Goal: Task Accomplishment & Management: Use online tool/utility

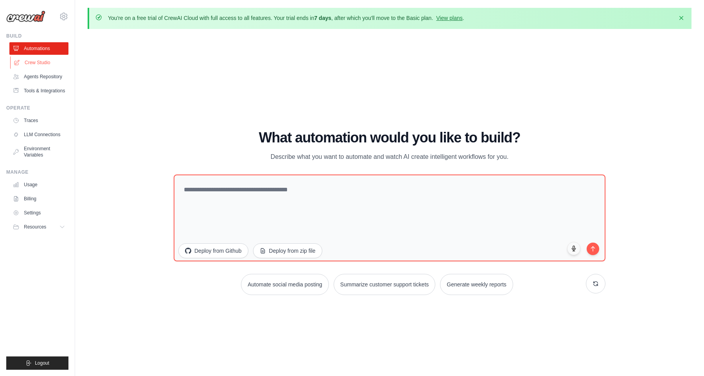
click at [36, 61] on link "Crew Studio" at bounding box center [39, 62] width 59 height 13
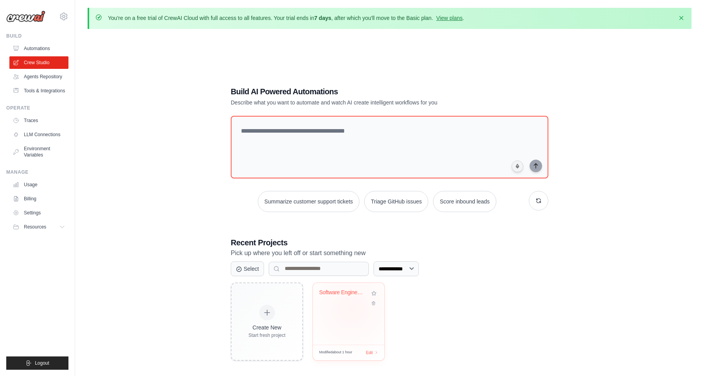
click at [351, 309] on div "Software Engineering Team - Idea to..." at bounding box center [349, 314] width 72 height 62
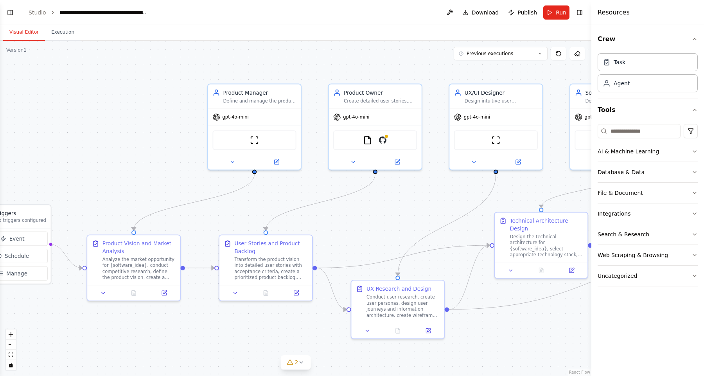
scroll to position [939, 0]
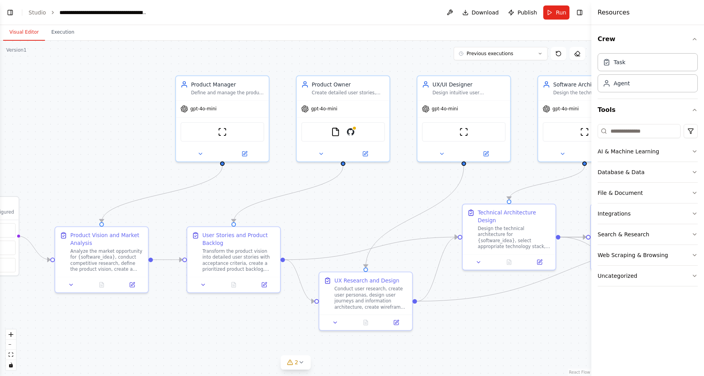
drag, startPoint x: 476, startPoint y: 219, endPoint x: 365, endPoint y: 210, distance: 111.5
click at [365, 210] on div ".deletable-edge-delete-btn { width: 20px; height: 20px; border: 0px solid #ffff…" at bounding box center [295, 208] width 591 height 335
drag, startPoint x: 372, startPoint y: 216, endPoint x: 345, endPoint y: 209, distance: 27.0
click at [345, 209] on div ".deletable-edge-delete-btn { width: 20px; height: 20px; border: 0px solid #ffff…" at bounding box center [295, 208] width 591 height 335
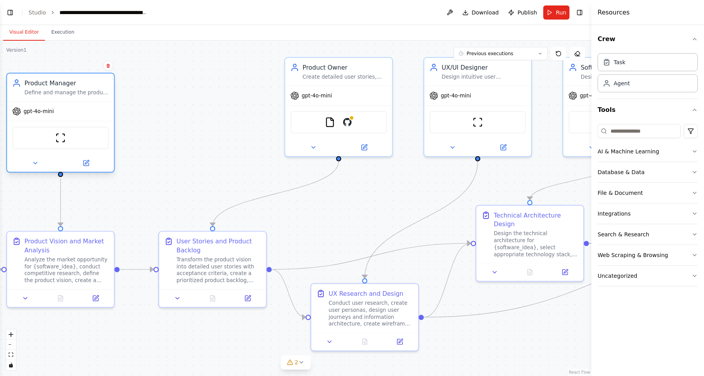
drag, startPoint x: 189, startPoint y: 74, endPoint x: 47, endPoint y: 88, distance: 143.0
click at [47, 88] on div "Product Manager Define and manage the product vision, roadmap, and requirements…" at bounding box center [66, 87] width 84 height 17
drag, startPoint x: 153, startPoint y: 128, endPoint x: 246, endPoint y: 128, distance: 92.3
click at [246, 128] on div ".deletable-edge-delete-btn { width: 20px; height: 20px; border: 0px solid #ffff…" at bounding box center [295, 208] width 591 height 335
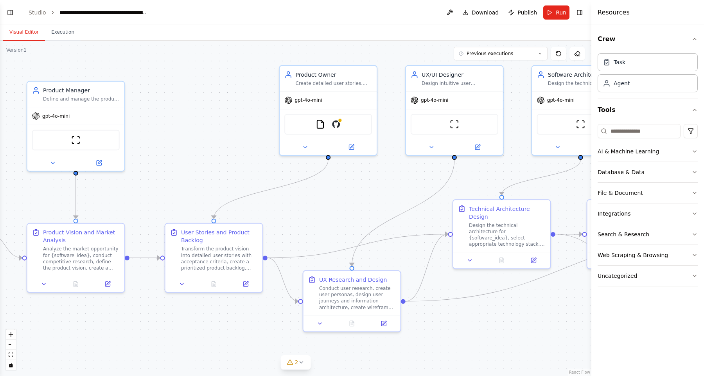
click at [232, 156] on div ".deletable-edge-delete-btn { width: 20px; height: 20px; border: 0px solid #ffff…" at bounding box center [295, 208] width 591 height 335
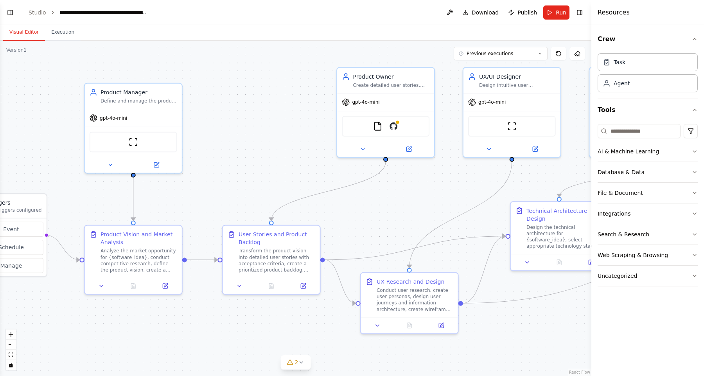
drag, startPoint x: 232, startPoint y: 156, endPoint x: 289, endPoint y: 158, distance: 57.9
click at [289, 158] on div ".deletable-edge-delete-btn { width: 20px; height: 20px; border: 0px solid #ffff…" at bounding box center [295, 208] width 591 height 335
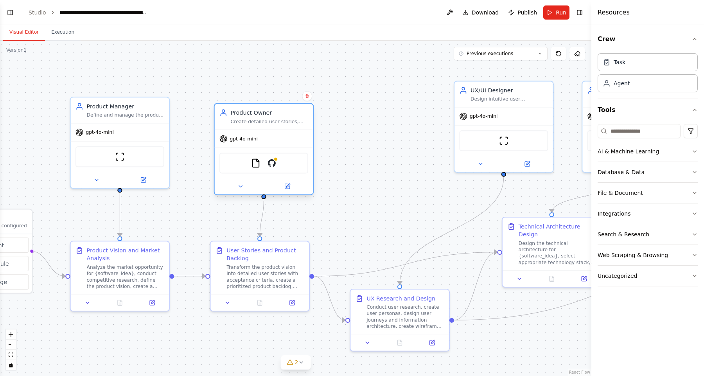
drag, startPoint x: 366, startPoint y: 100, endPoint x: 251, endPoint y: 122, distance: 117.1
click at [251, 122] on div "Create detailed user stories, acceptance criteria, and backlog prioritization f…" at bounding box center [269, 121] width 77 height 6
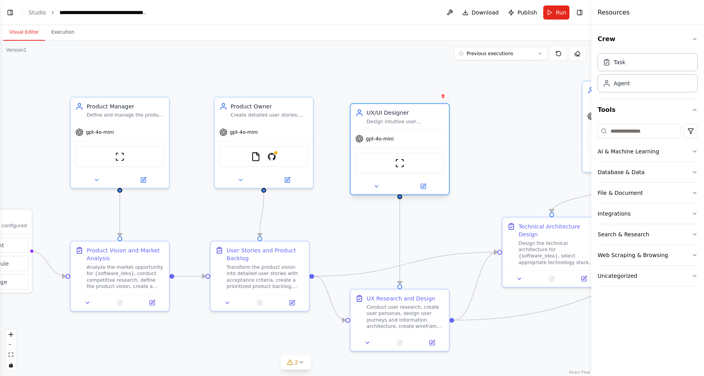
drag, startPoint x: 514, startPoint y: 94, endPoint x: 413, endPoint y: 114, distance: 103.3
click at [413, 114] on div "UX/UI Designer Design intuitive user experiences and interfaces for {software_i…" at bounding box center [405, 117] width 77 height 16
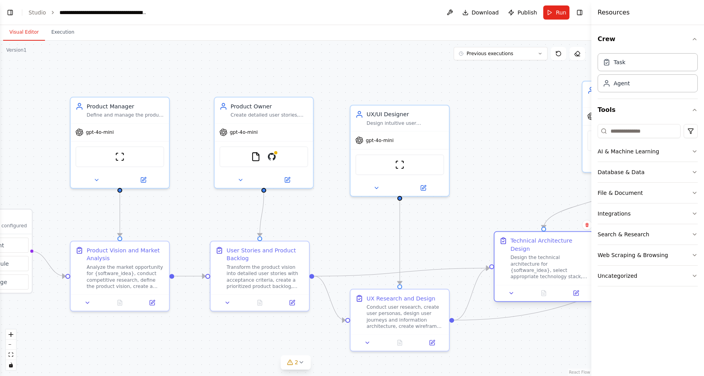
drag, startPoint x: 535, startPoint y: 261, endPoint x: 528, endPoint y: 270, distance: 10.9
click at [528, 270] on div "Design the technical architecture for {software_idea}, select appropriate techn…" at bounding box center [548, 266] width 77 height 25
drag, startPoint x: 498, startPoint y: 192, endPoint x: 489, endPoint y: 192, distance: 8.6
click at [490, 192] on div ".deletable-edge-delete-btn { width: 20px; height: 20px; border: 0px solid #ffff…" at bounding box center [295, 208] width 591 height 335
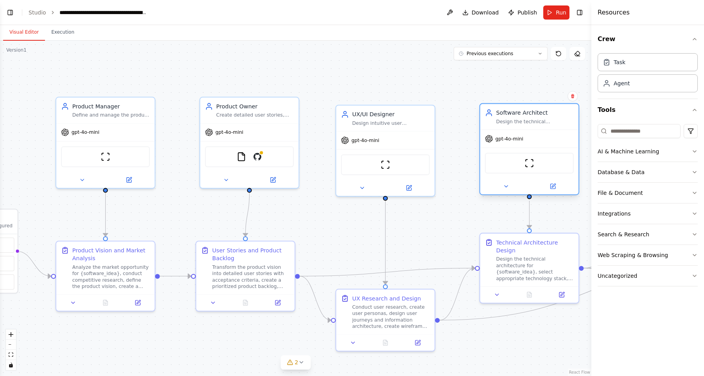
drag, startPoint x: 582, startPoint y: 96, endPoint x: 491, endPoint y: 122, distance: 94.8
click at [491, 122] on div "Software Architect Design the technical architecture and system design for {sof…" at bounding box center [529, 117] width 89 height 16
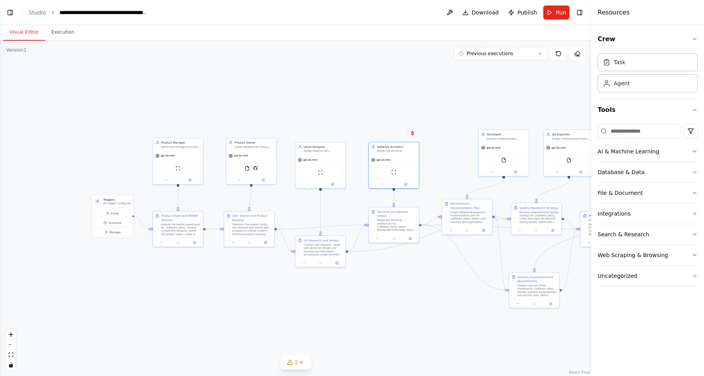
drag, startPoint x: 570, startPoint y: 175, endPoint x: 459, endPoint y: 182, distance: 110.9
click at [459, 182] on div ".deletable-edge-delete-btn { width: 20px; height: 20px; border: 0px solid #ffff…" at bounding box center [295, 208] width 591 height 335
drag, startPoint x: 492, startPoint y: 164, endPoint x: 456, endPoint y: 178, distance: 39.0
click at [455, 178] on div "FileReadTool" at bounding box center [467, 172] width 50 height 16
drag, startPoint x: 563, startPoint y: 146, endPoint x: 532, endPoint y: 158, distance: 33.9
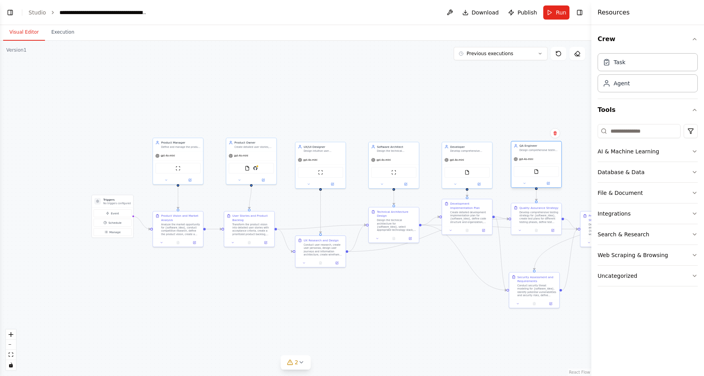
click at [532, 158] on span "gpt-4o-mini" at bounding box center [526, 159] width 14 height 3
click at [356, 303] on div ".deletable-edge-delete-btn { width: 20px; height: 20px; border: 0px solid #ffff…" at bounding box center [295, 208] width 591 height 335
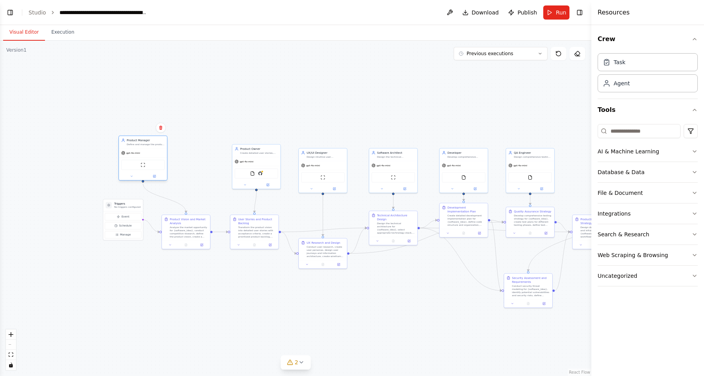
drag, startPoint x: 182, startPoint y: 161, endPoint x: 143, endPoint y: 153, distance: 39.4
click at [140, 153] on span "gpt-4o-mini" at bounding box center [133, 152] width 14 height 3
drag, startPoint x: 248, startPoint y: 163, endPoint x: 200, endPoint y: 156, distance: 48.6
click at [200, 156] on div "gpt-4o-mini" at bounding box center [209, 153] width 48 height 9
drag, startPoint x: 326, startPoint y: 173, endPoint x: 268, endPoint y: 164, distance: 58.7
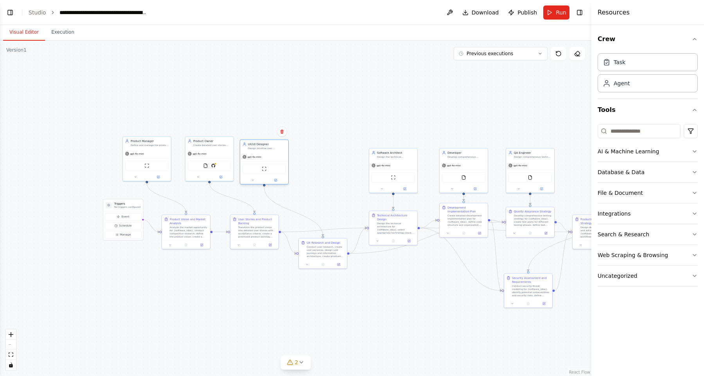
click at [268, 164] on div "ScrapeWebsiteTool" at bounding box center [264, 169] width 43 height 10
click at [306, 95] on div ".deletable-edge-delete-btn { width: 20px; height: 20px; border: 0px solid #ffff…" at bounding box center [295, 208] width 591 height 335
click at [20, 32] on button "Visual Editor" at bounding box center [24, 32] width 42 height 16
click at [7, 10] on button "Toggle Left Sidebar" at bounding box center [10, 12] width 11 height 11
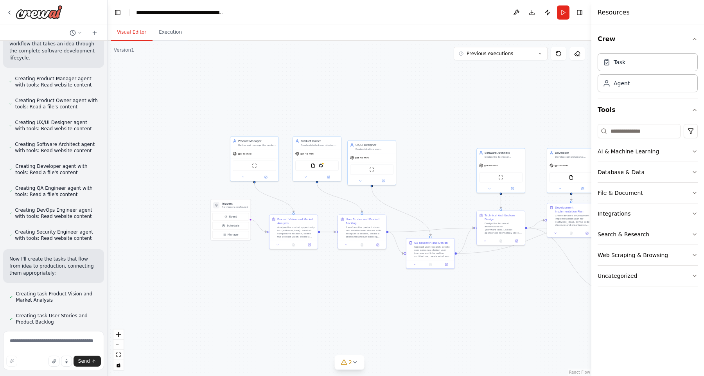
scroll to position [0, 0]
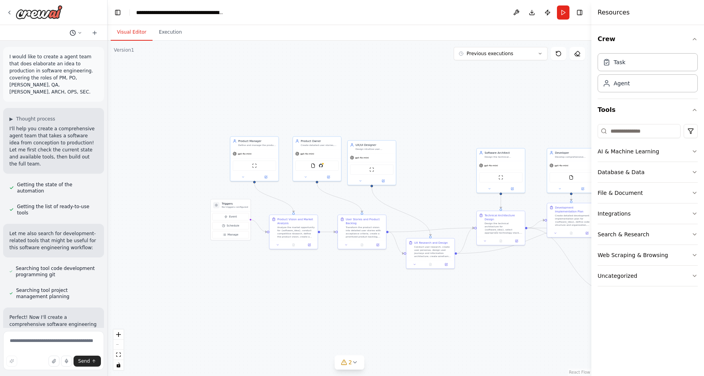
click at [79, 28] on button at bounding box center [76, 32] width 19 height 9
click at [95, 31] on div at bounding box center [54, 188] width 108 height 376
click at [7, 12] on icon at bounding box center [9, 12] width 6 height 6
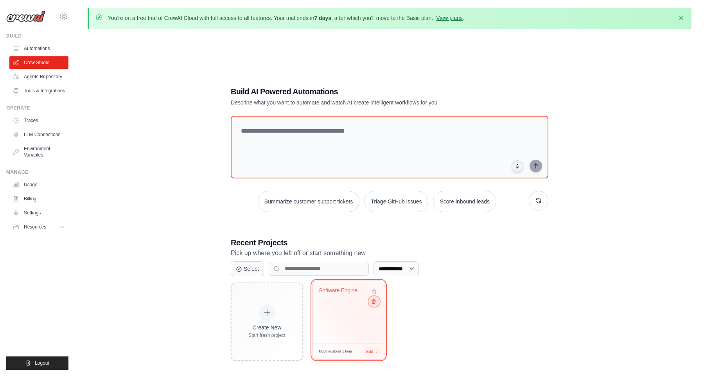
click at [374, 303] on icon at bounding box center [373, 300] width 5 height 5
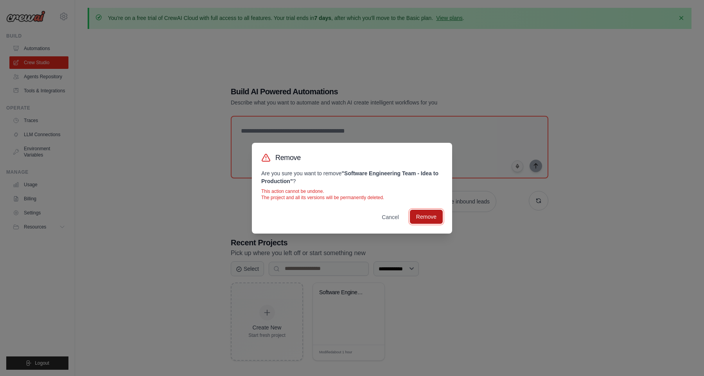
click at [431, 219] on button "Remove" at bounding box center [426, 217] width 33 height 14
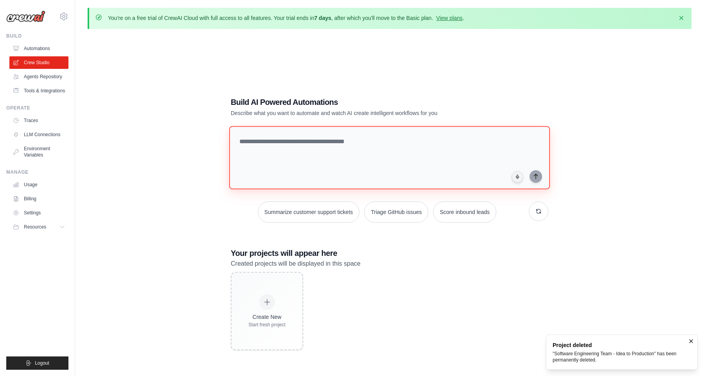
click at [252, 143] on textarea at bounding box center [389, 157] width 321 height 63
paste textarea "**********"
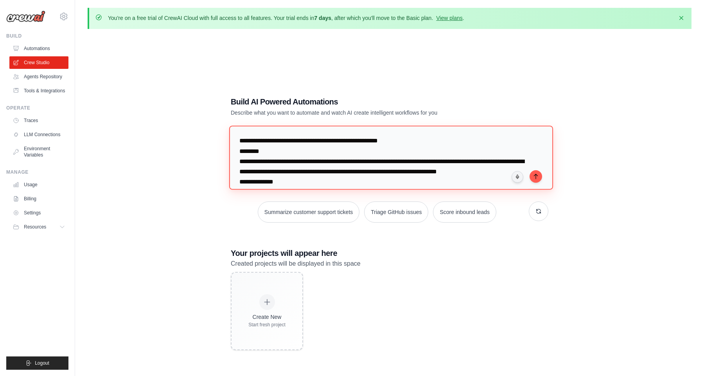
drag, startPoint x: 284, startPoint y: 153, endPoint x: 214, endPoint y: 153, distance: 69.6
click at [214, 153] on div "Build AI Powered Automations Describe what you want to automate and watch AI cr…" at bounding box center [390, 223] width 604 height 376
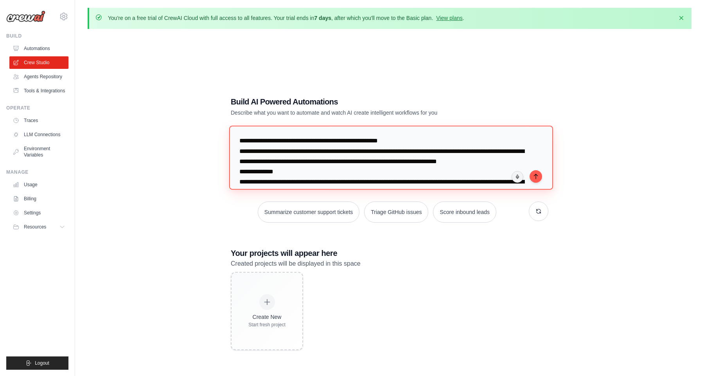
click at [367, 142] on textarea at bounding box center [391, 158] width 324 height 64
drag, startPoint x: 431, startPoint y: 141, endPoint x: 194, endPoint y: 141, distance: 236.7
click at [194, 141] on div "Build AI Powered Automations Describe what you want to automate and watch AI cr…" at bounding box center [390, 223] width 604 height 376
type textarea "**********"
click at [681, 18] on icon "button" at bounding box center [682, 18] width 8 height 8
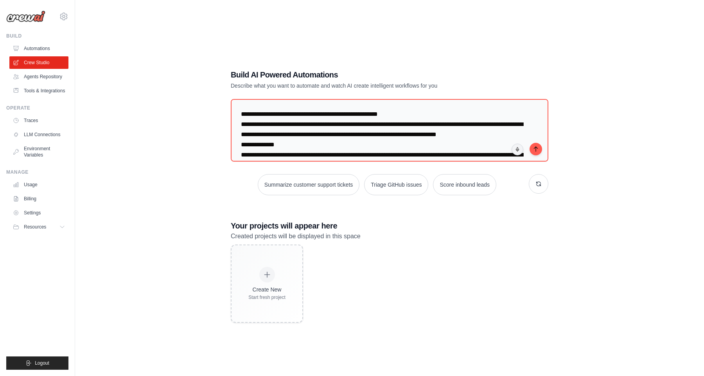
click at [447, 58] on div "Build AI Powered Automations Describe what you want to automate and watch AI cr…" at bounding box center [389, 196] width 336 height 279
click at [282, 111] on textarea at bounding box center [389, 130] width 321 height 63
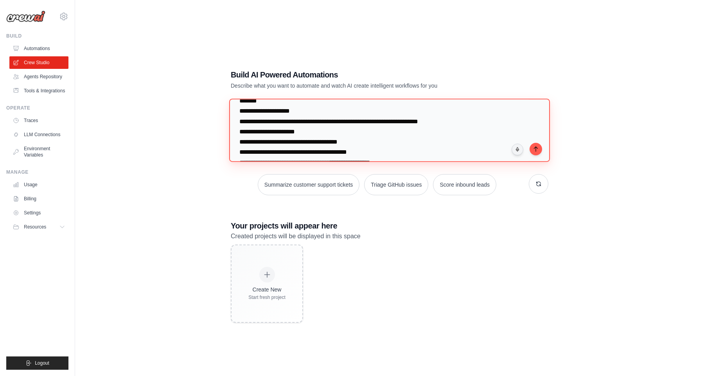
scroll to position [161, 0]
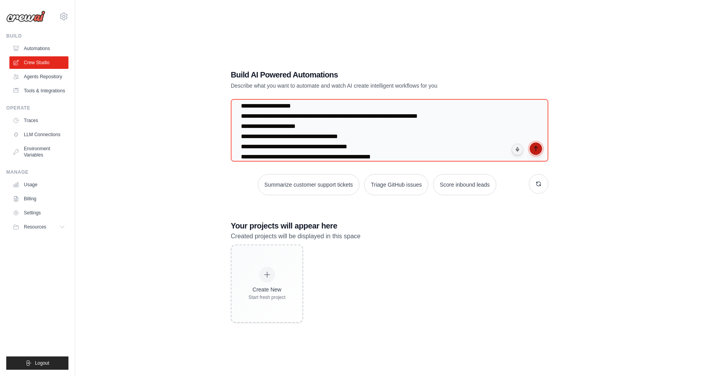
click at [537, 147] on icon "submit" at bounding box center [536, 148] width 4 height 5
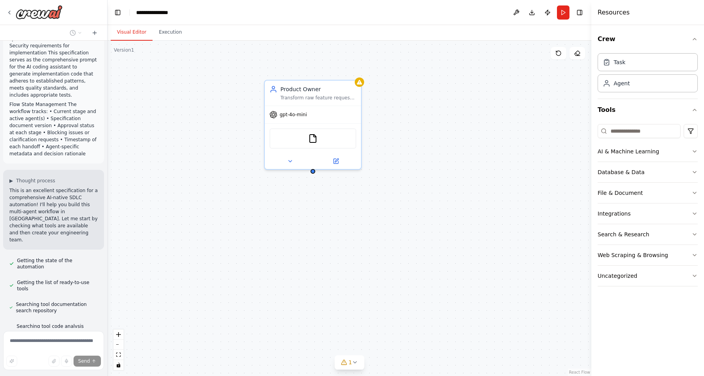
scroll to position [2031, 0]
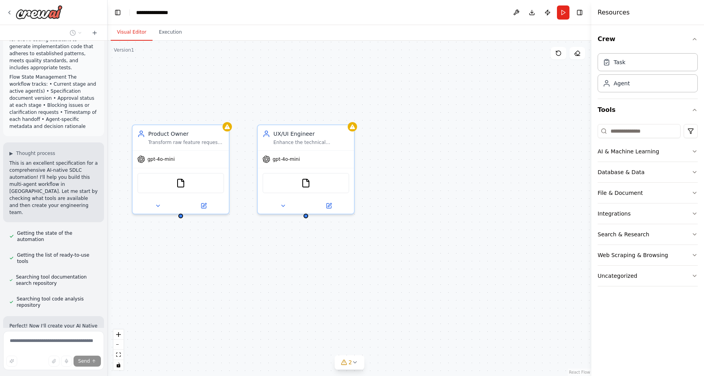
drag, startPoint x: 433, startPoint y: 227, endPoint x: 300, endPoint y: 271, distance: 139.5
click at [300, 271] on div "Product Owner Transform raw feature requests into structured user stories with …" at bounding box center [350, 208] width 484 height 335
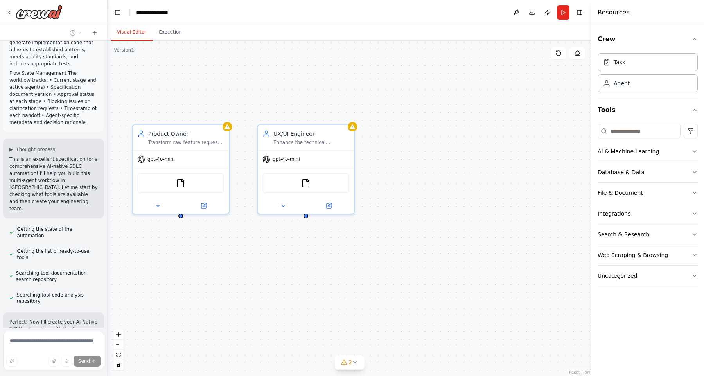
scroll to position [2059, 0]
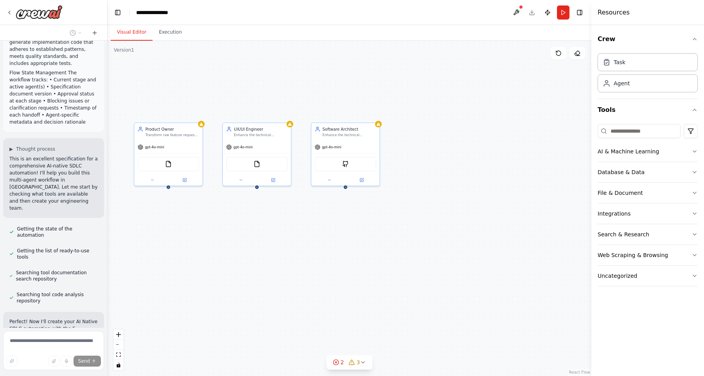
drag, startPoint x: 399, startPoint y: 289, endPoint x: 352, endPoint y: 244, distance: 65.3
click at [352, 244] on div "Product Owner Transform raw feature requests into structured user stories with …" at bounding box center [350, 208] width 484 height 335
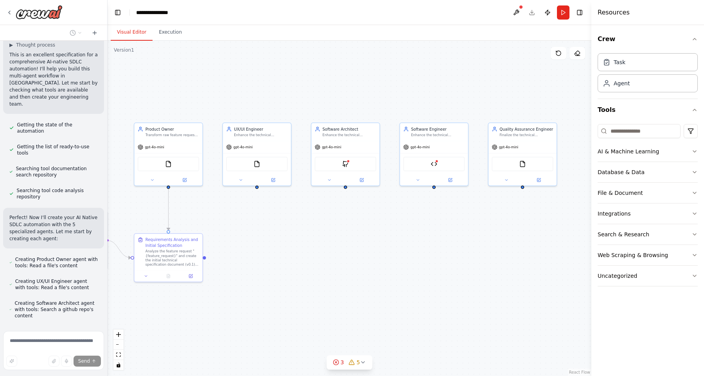
scroll to position [2170, 0]
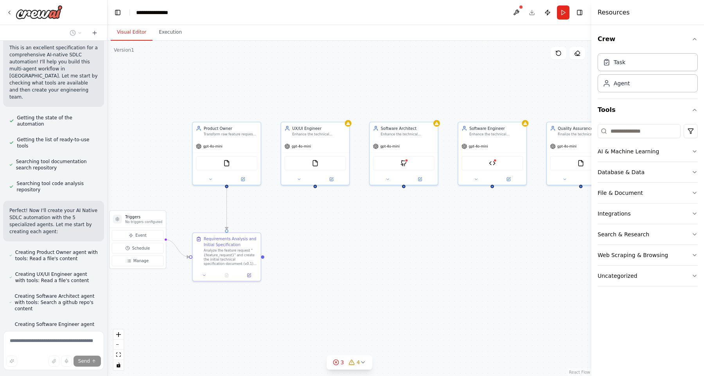
drag, startPoint x: 282, startPoint y: 243, endPoint x: 340, endPoint y: 242, distance: 58.3
click at [340, 242] on div ".deletable-edge-delete-btn { width: 20px; height: 20px; border: 0px solid #ffff…" at bounding box center [350, 208] width 484 height 335
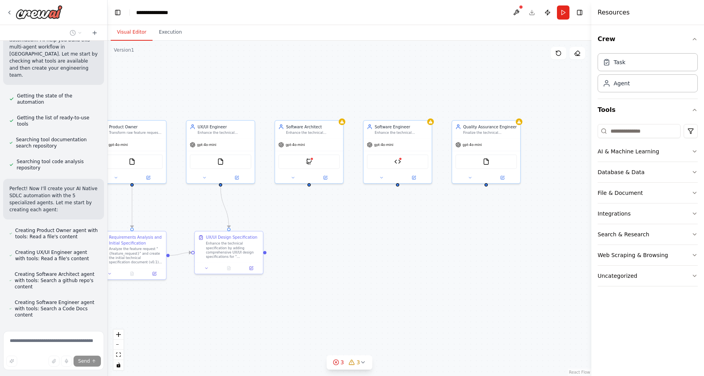
drag, startPoint x: 456, startPoint y: 280, endPoint x: 358, endPoint y: 279, distance: 97.4
click at [358, 279] on div ".deletable-edge-delete-btn { width: 20px; height: 20px; border: 0px solid #ffff…" at bounding box center [350, 208] width 484 height 335
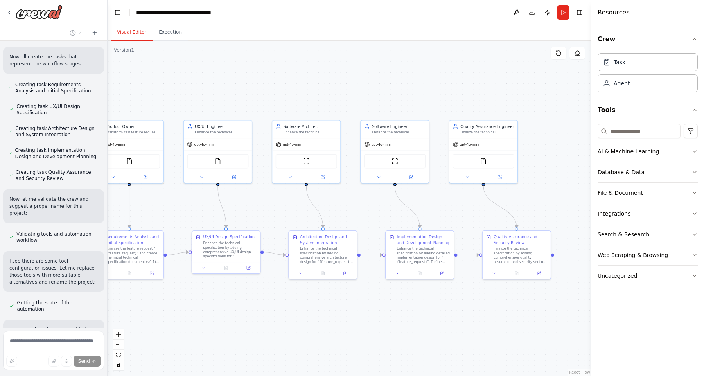
scroll to position [2502, 0]
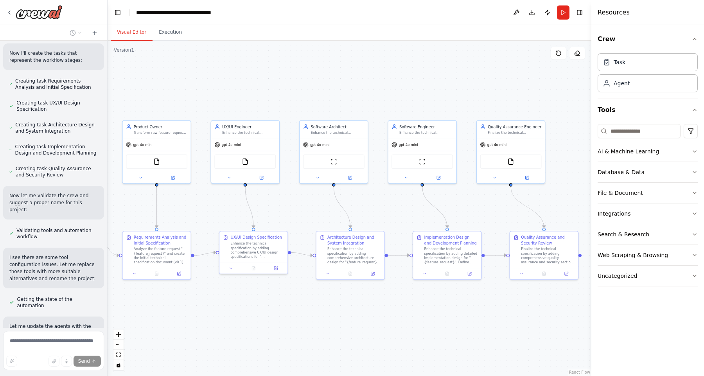
drag, startPoint x: 283, startPoint y: 296, endPoint x: 310, endPoint y: 296, distance: 27.4
click at [310, 296] on div ".deletable-edge-delete-btn { width: 20px; height: 20px; border: 0px solid #ffff…" at bounding box center [350, 208] width 484 height 335
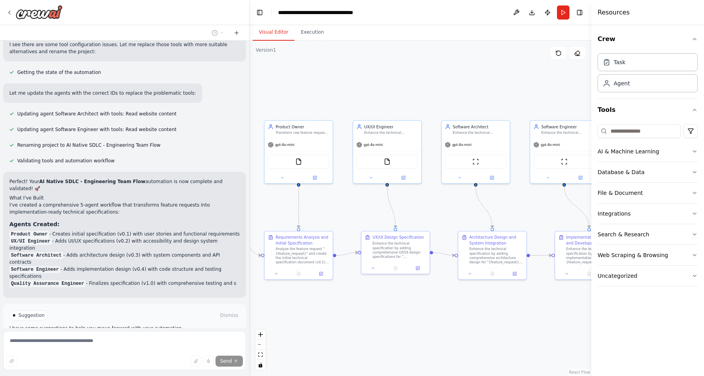
drag, startPoint x: 106, startPoint y: 197, endPoint x: 250, endPoint y: 218, distance: 145.1
click at [250, 218] on div "AI Native SDLC - Software Engineering Team Flow Definition This flow orchestrat…" at bounding box center [352, 188] width 704 height 376
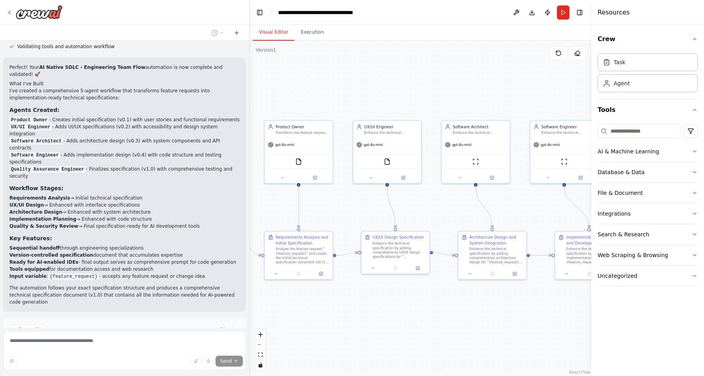
scroll to position [1506, 0]
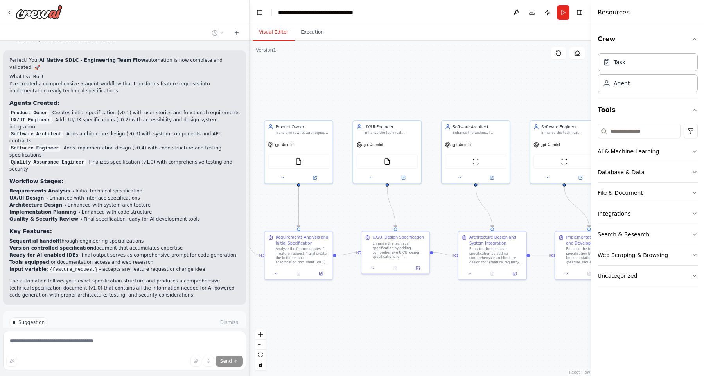
click at [140, 346] on span "Run Automation" at bounding box center [128, 349] width 38 height 6
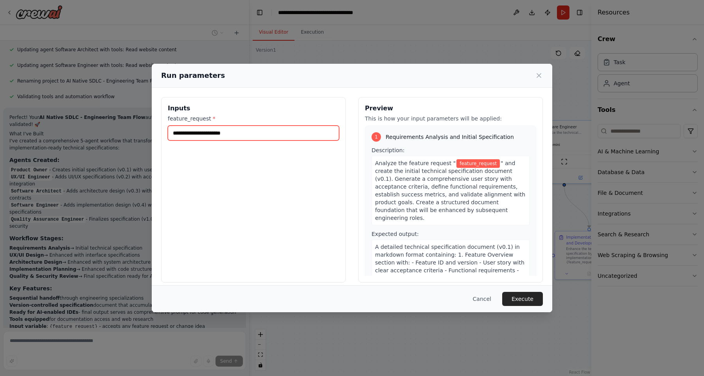
click at [194, 127] on input "feature_request *" at bounding box center [253, 133] width 171 height 15
paste input "**********"
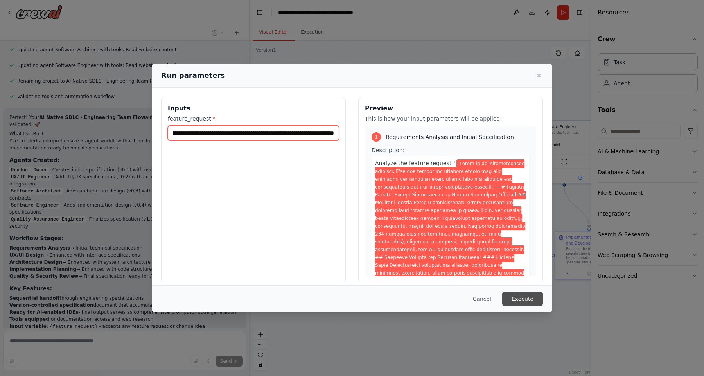
type input "**********"
click at [524, 299] on button "Execute" at bounding box center [522, 299] width 41 height 14
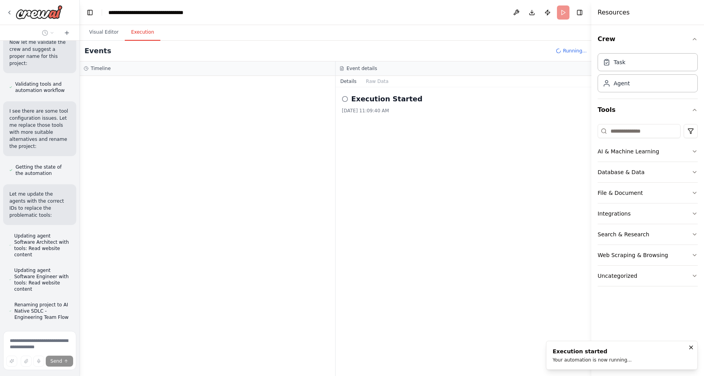
scroll to position [4052, 0]
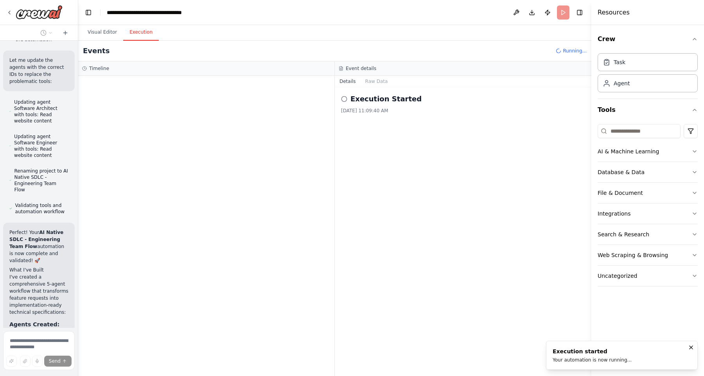
drag, startPoint x: 249, startPoint y: 197, endPoint x: 71, endPoint y: 197, distance: 178.0
click at [71, 197] on div "AI Native SDLC - Software Engineering Team Flow Definition This flow orchestrat…" at bounding box center [39, 188] width 78 height 376
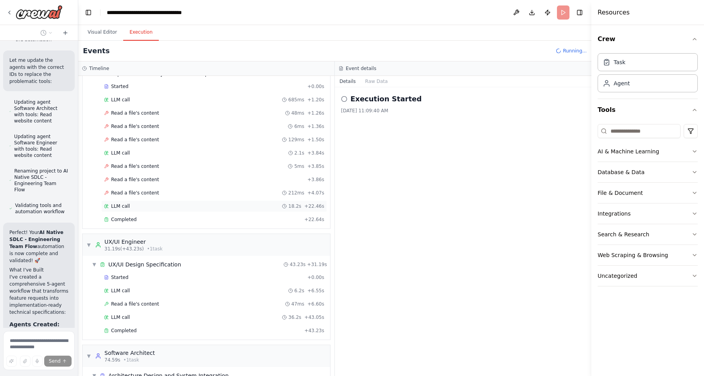
scroll to position [0, 0]
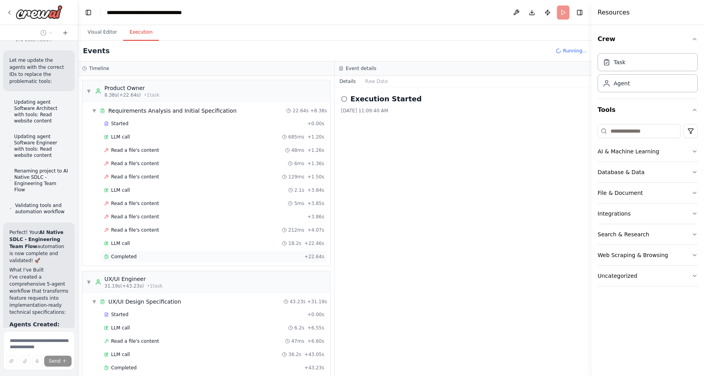
click at [136, 262] on div "Completed + 22.64s" at bounding box center [214, 257] width 226 height 12
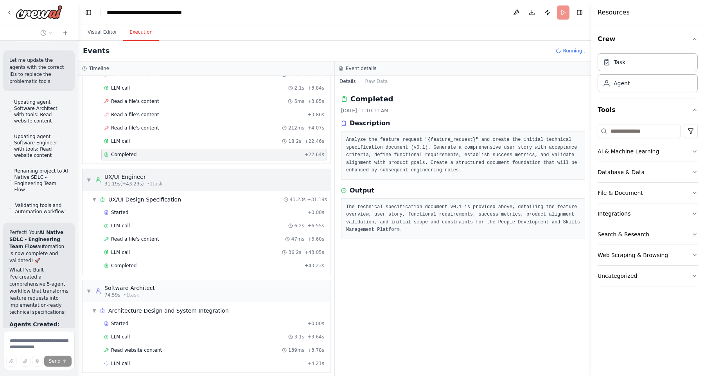
scroll to position [108, 0]
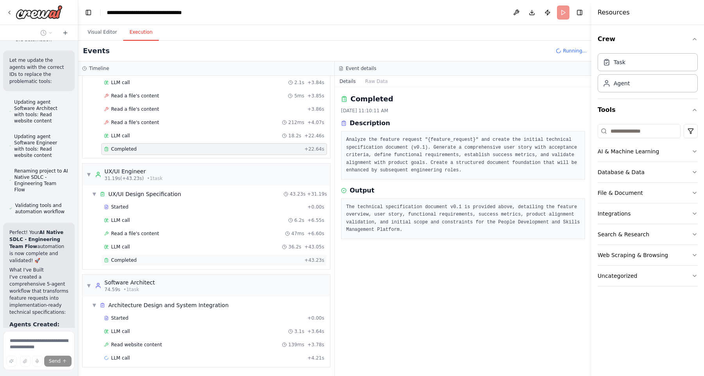
click at [174, 258] on div "Completed" at bounding box center [202, 260] width 197 height 6
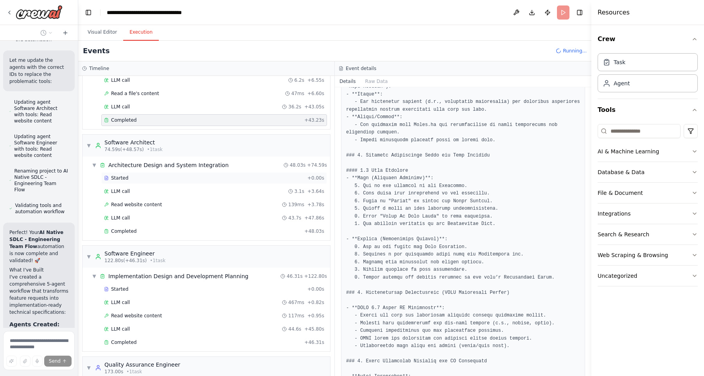
scroll to position [249, 0]
click at [158, 219] on div "LLM call 43.7s + 47.86s" at bounding box center [214, 216] width 220 height 6
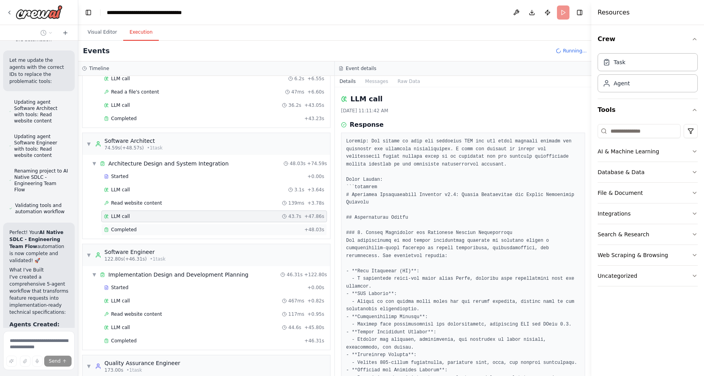
click at [158, 229] on div "Completed" at bounding box center [202, 229] width 197 height 6
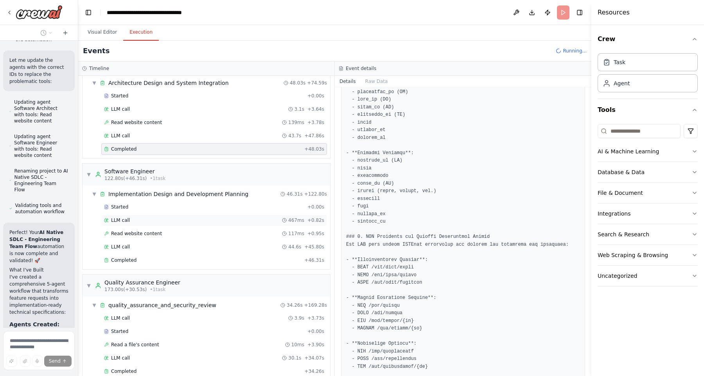
scroll to position [343, 0]
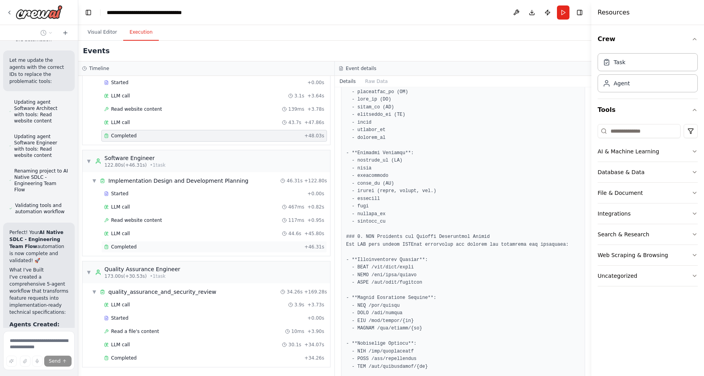
click at [134, 250] on span "Completed" at bounding box center [123, 247] width 25 height 6
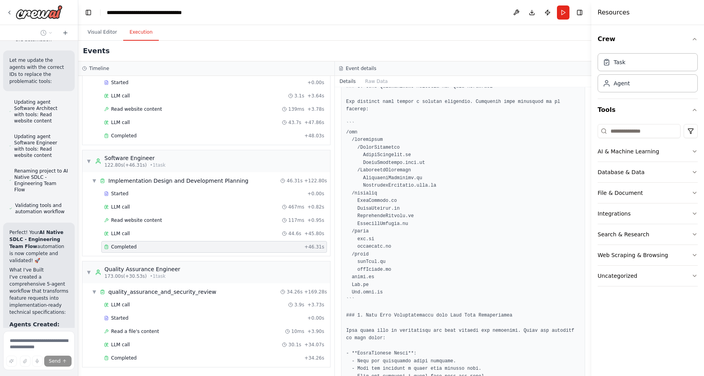
scroll to position [783, 0]
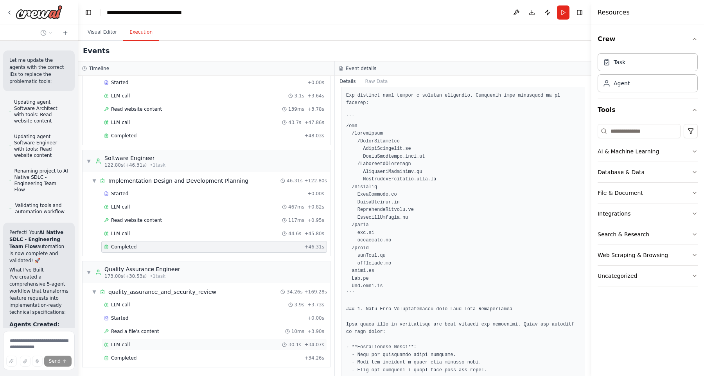
click at [133, 345] on div "LLM call 30.1s + 34.07s" at bounding box center [214, 344] width 220 height 6
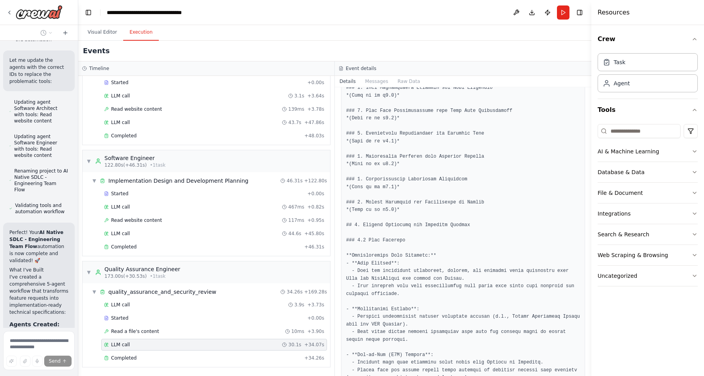
scroll to position [0, 0]
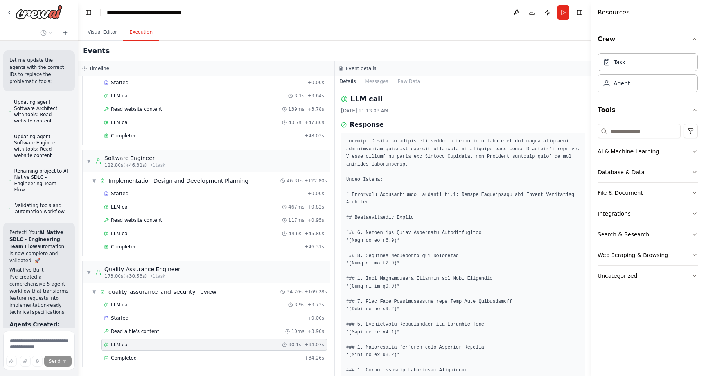
click at [98, 43] on div "Events" at bounding box center [334, 51] width 513 height 21
click at [104, 33] on button "Visual Editor" at bounding box center [102, 32] width 42 height 16
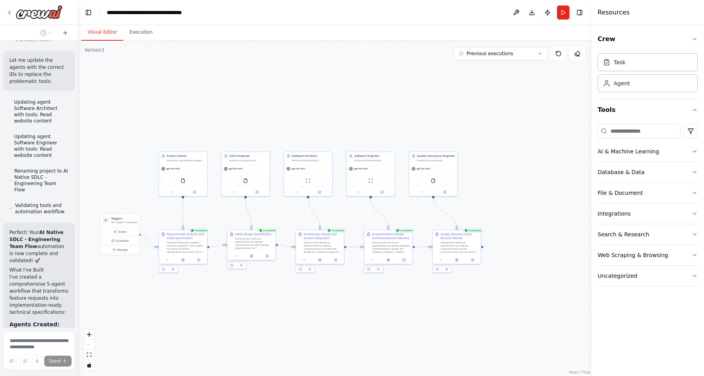
drag, startPoint x: 539, startPoint y: 339, endPoint x: 449, endPoint y: 330, distance: 90.5
click at [449, 330] on div ".deletable-edge-delete-btn { width: 20px; height: 20px; border: 0px solid #ffff…" at bounding box center [334, 208] width 513 height 335
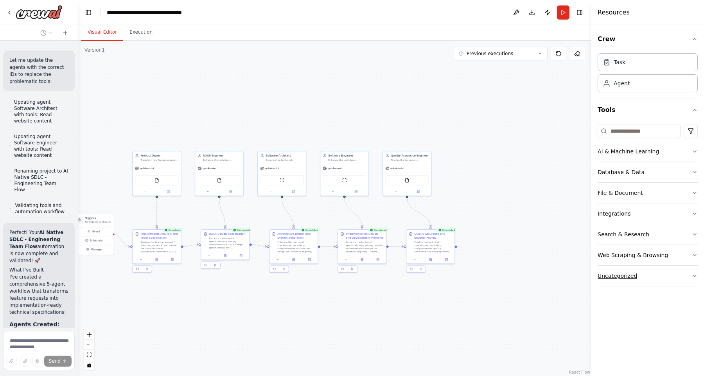
click at [627, 277] on div "Uncategorized" at bounding box center [618, 276] width 40 height 8
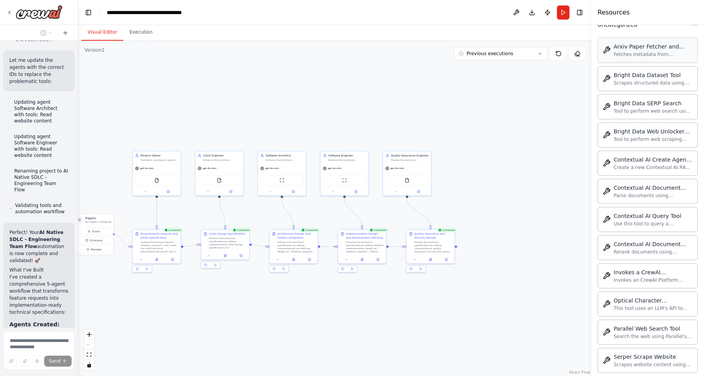
scroll to position [254, 0]
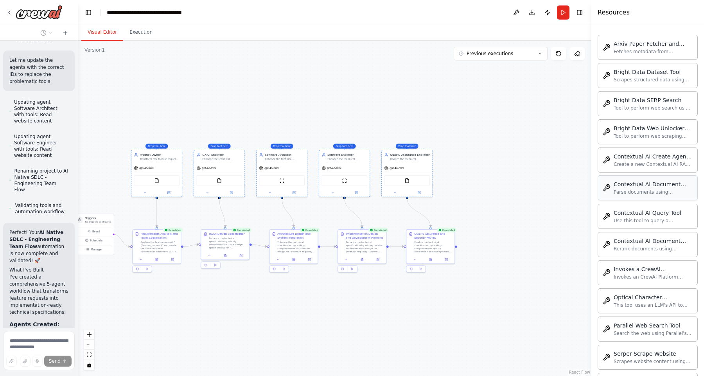
drag, startPoint x: 655, startPoint y: 191, endPoint x: 562, endPoint y: 212, distance: 95.1
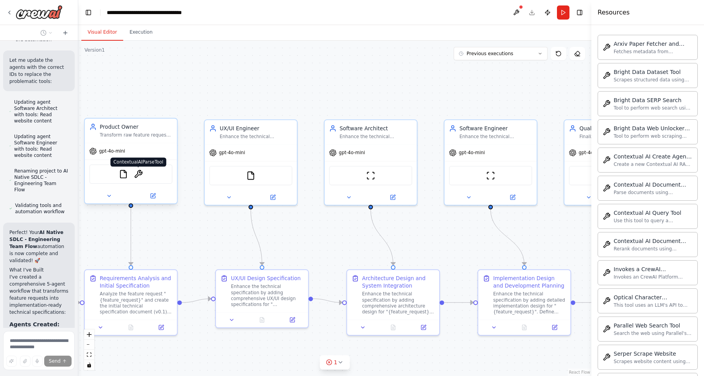
click at [140, 173] on img at bounding box center [138, 174] width 9 height 9
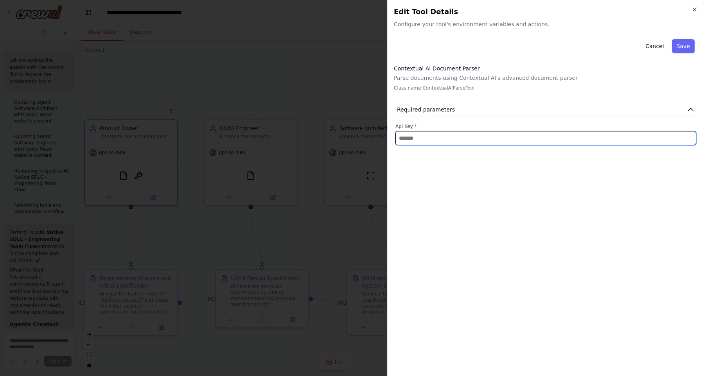
click at [501, 141] on input "text" at bounding box center [545, 138] width 301 height 14
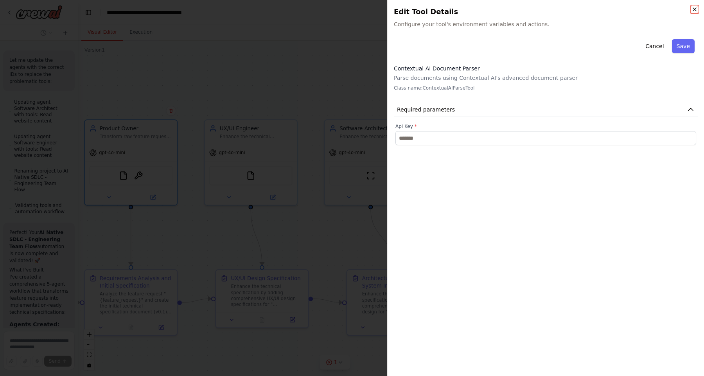
click at [696, 9] on icon "button" at bounding box center [695, 9] width 6 height 6
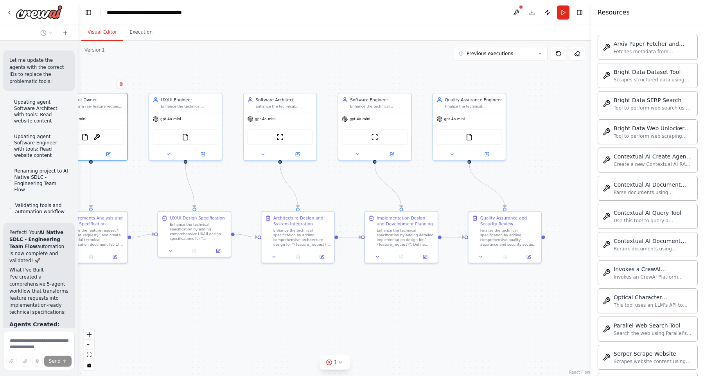
drag, startPoint x: 569, startPoint y: 248, endPoint x: 464, endPoint y: 203, distance: 114.6
click at [464, 203] on div ".deletable-edge-delete-btn { width: 20px; height: 20px; border: 0px solid #ffff…" at bounding box center [334, 208] width 513 height 335
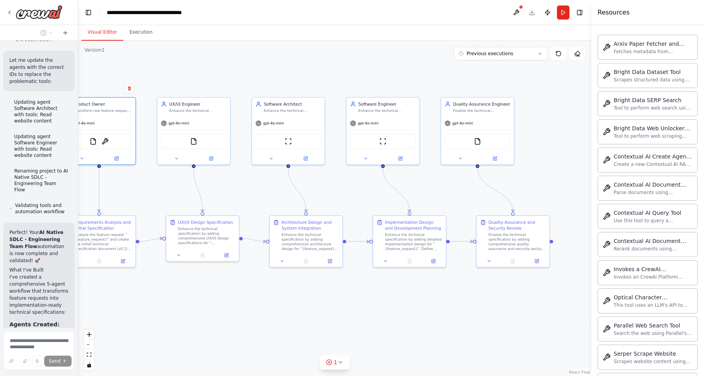
scroll to position [4423, 0]
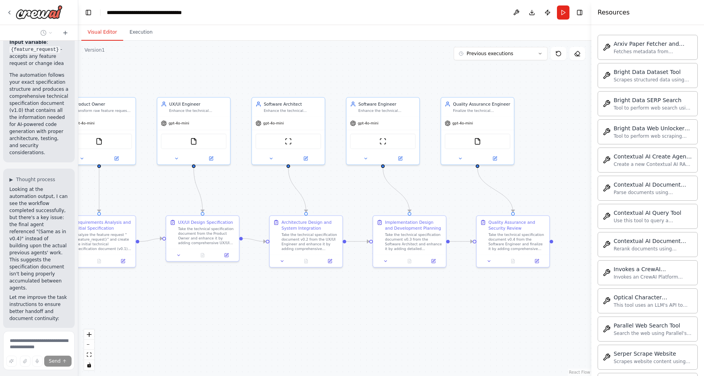
scroll to position [5030, 0]
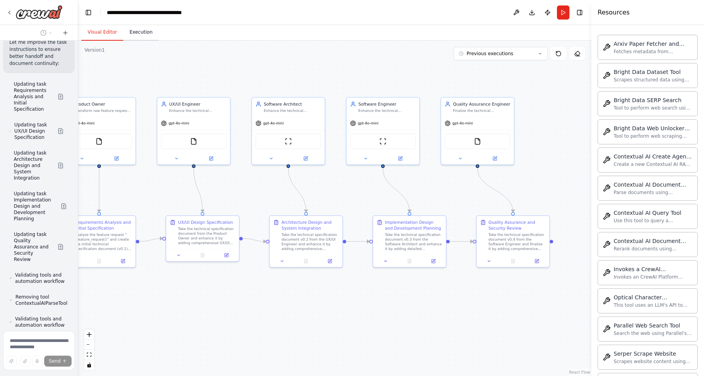
click at [138, 34] on button "Execution" at bounding box center [141, 32] width 36 height 16
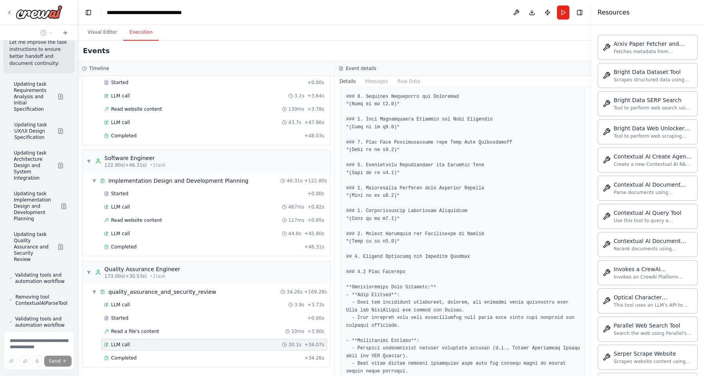
scroll to position [0, 0]
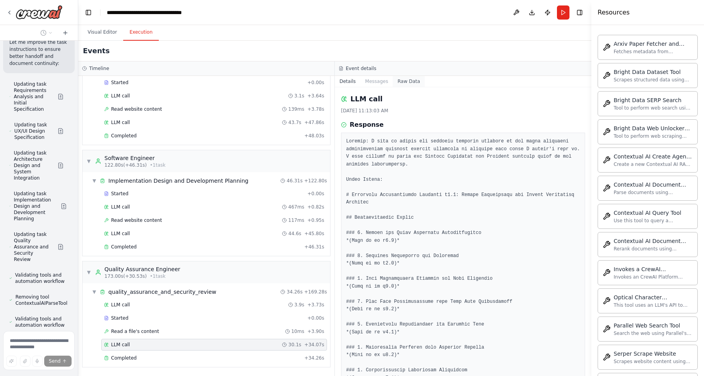
click at [407, 82] on button "Raw Data" at bounding box center [409, 81] width 32 height 11
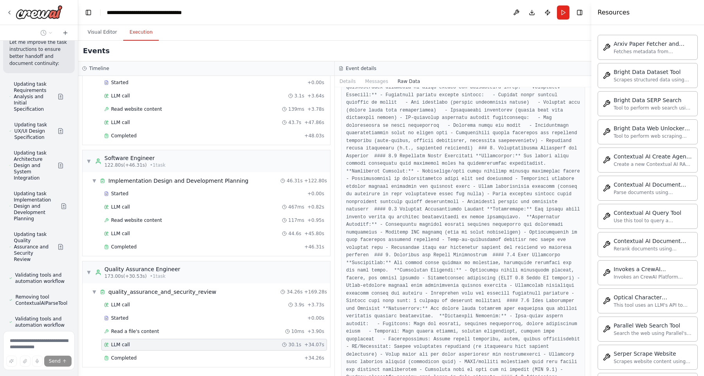
scroll to position [3383, 0]
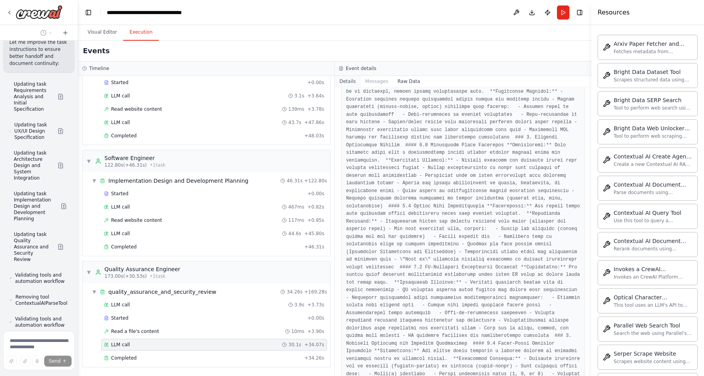
click at [346, 83] on button "Details" at bounding box center [348, 81] width 26 height 11
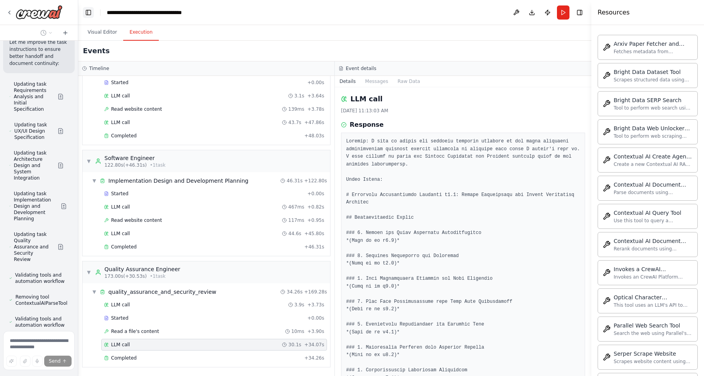
click at [90, 11] on button "Toggle Left Sidebar" at bounding box center [88, 12] width 11 height 11
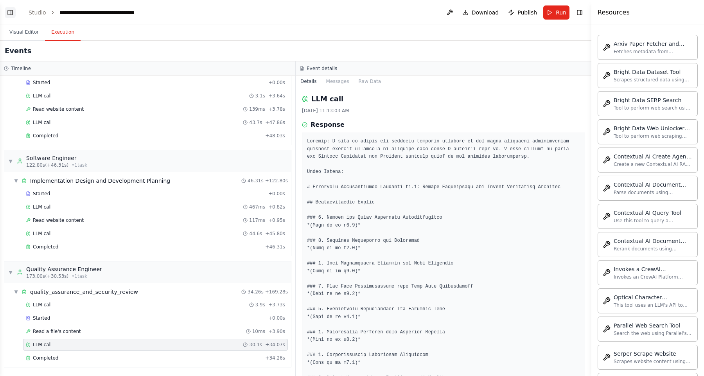
click at [8, 9] on button "Toggle Left Sidebar" at bounding box center [10, 12] width 11 height 11
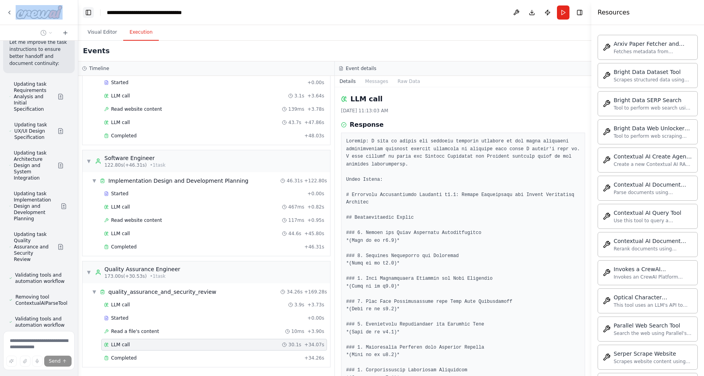
click at [8, 9] on icon at bounding box center [9, 12] width 6 height 6
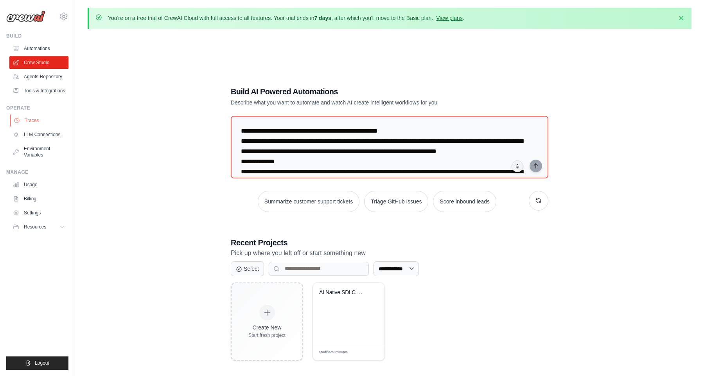
click at [40, 122] on link "Traces" at bounding box center [39, 120] width 59 height 13
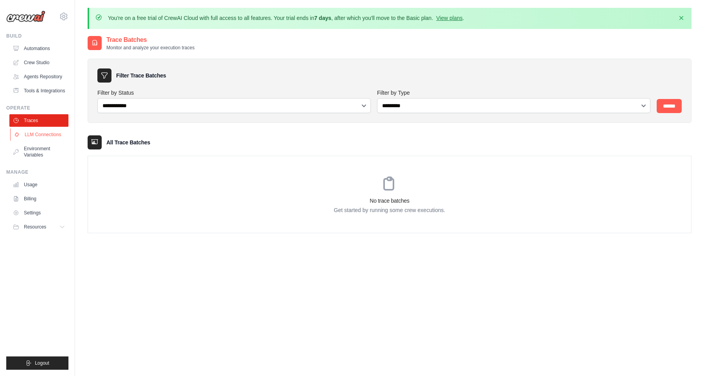
click at [50, 137] on link "LLM Connections" at bounding box center [39, 134] width 59 height 13
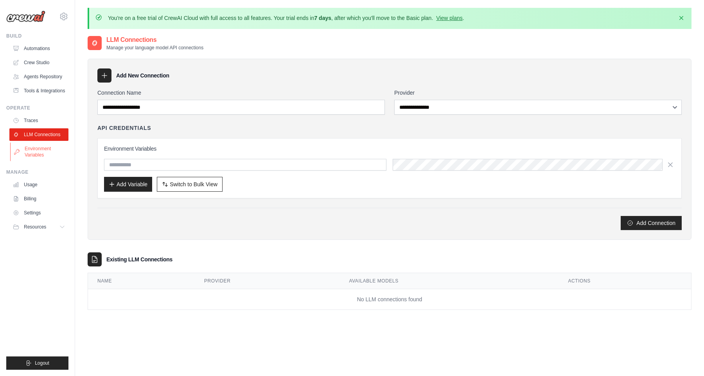
click at [40, 154] on link "Environment Variables" at bounding box center [39, 151] width 59 height 19
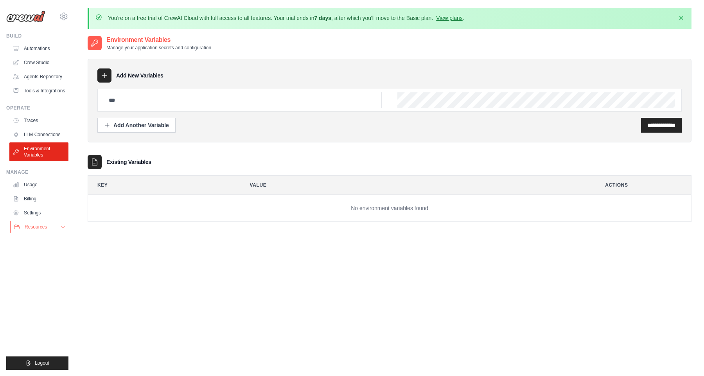
click at [34, 228] on span "Resources" at bounding box center [36, 227] width 22 height 6
click at [47, 93] on link "Tools & Integrations" at bounding box center [39, 90] width 59 height 13
